Goal: Task Accomplishment & Management: Manage account settings

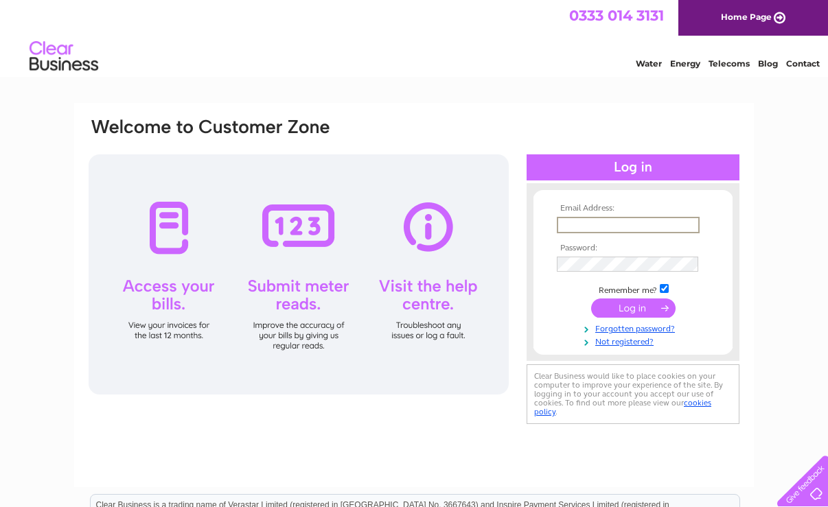
click at [594, 218] on input "text" at bounding box center [628, 225] width 143 height 16
type input "info@wilstonevillageshop.org.uk"
click at [758, 371] on div "Email Address: info@wilstonevillageshop.org.uk Password:" at bounding box center [414, 412] width 828 height 619
click at [638, 307] on input "submit" at bounding box center [633, 306] width 84 height 19
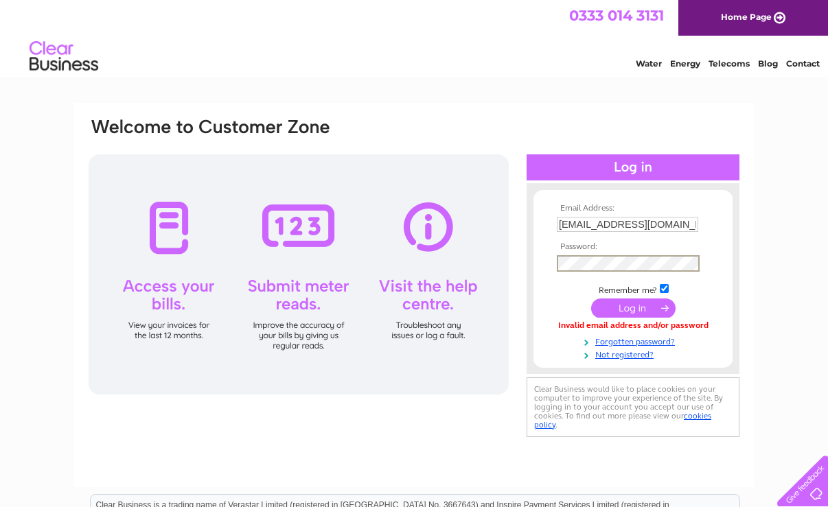
click at [775, 366] on div "Email Address: info@wilstonevillageshop.org.uk Password:" at bounding box center [414, 412] width 828 height 619
click at [629, 303] on input "submit" at bounding box center [633, 306] width 84 height 19
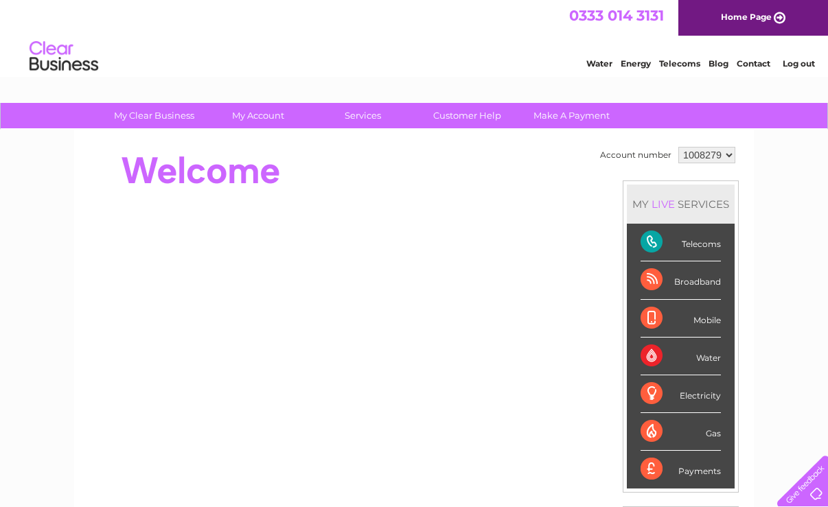
click at [649, 465] on div "Payments" at bounding box center [680, 469] width 80 height 37
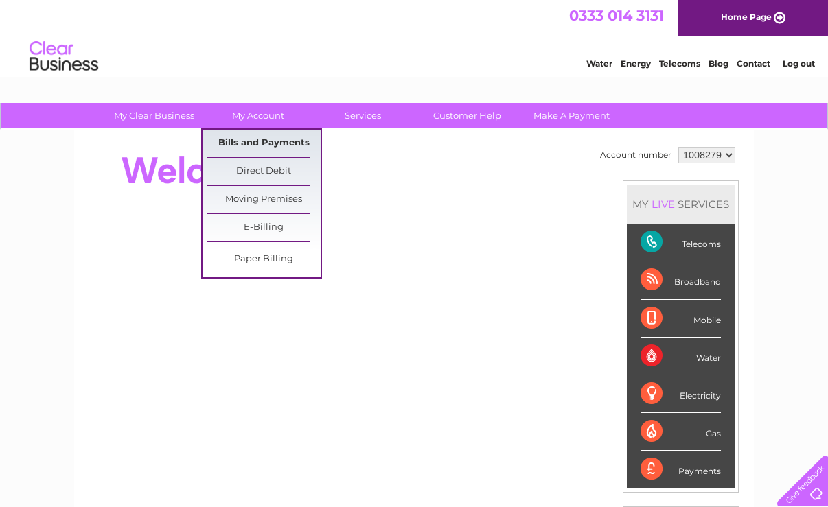
click at [254, 145] on link "Bills and Payments" at bounding box center [263, 143] width 113 height 27
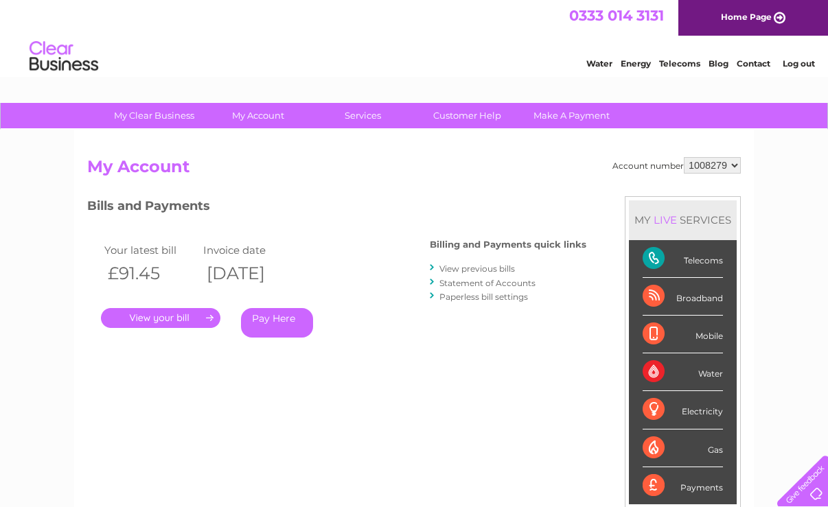
click at [169, 322] on link "." at bounding box center [160, 318] width 119 height 20
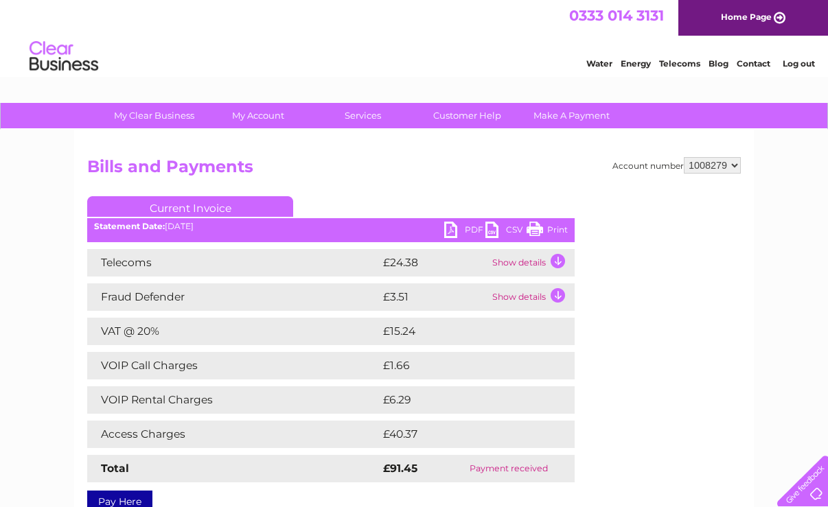
click at [811, 62] on link "Log out" at bounding box center [798, 63] width 32 height 10
